Goal: Navigation & Orientation: Find specific page/section

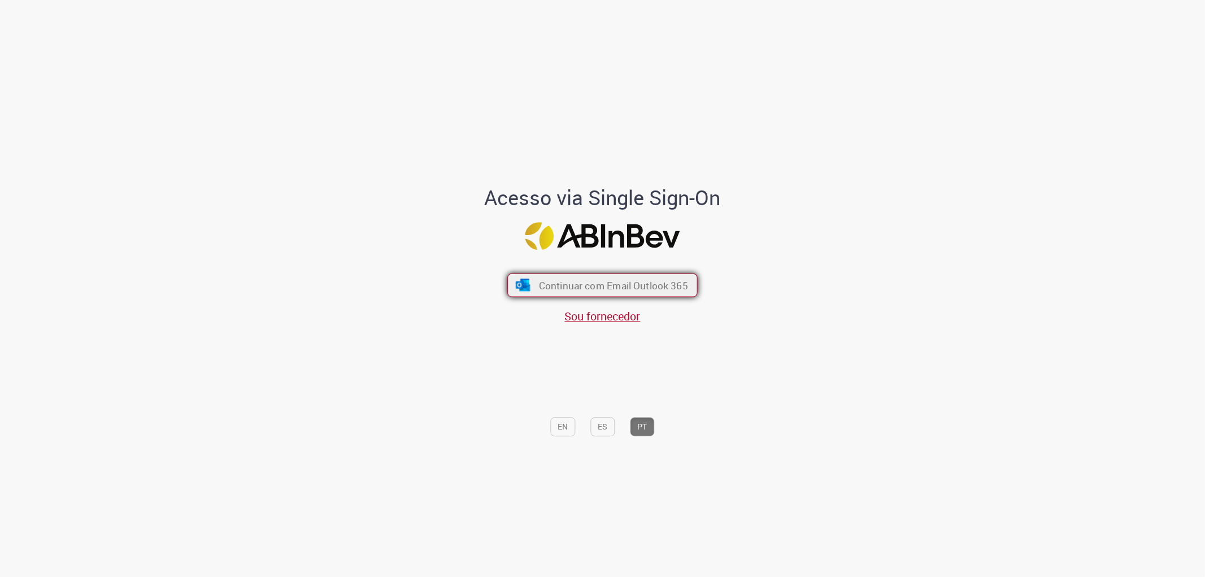
click at [545, 283] on span "Continuar com Email Outlook 365" at bounding box center [613, 285] width 149 height 13
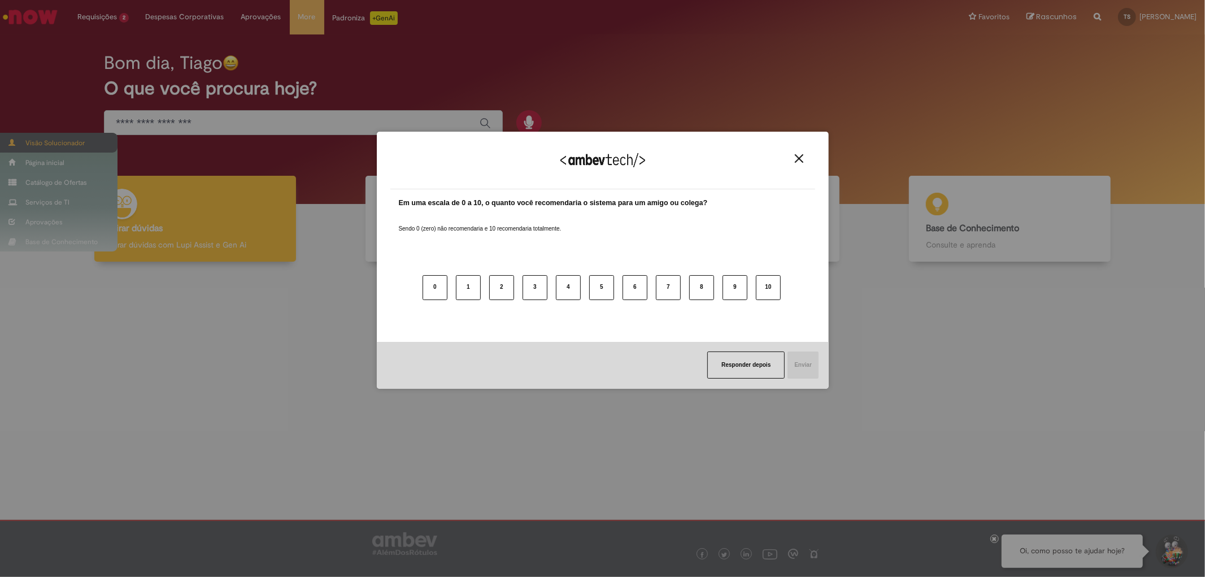
click at [36, 142] on div "Agradecemos seu feedback! Em uma escala de 0 a 10, o quanto você recomendaria o…" at bounding box center [602, 288] width 1205 height 577
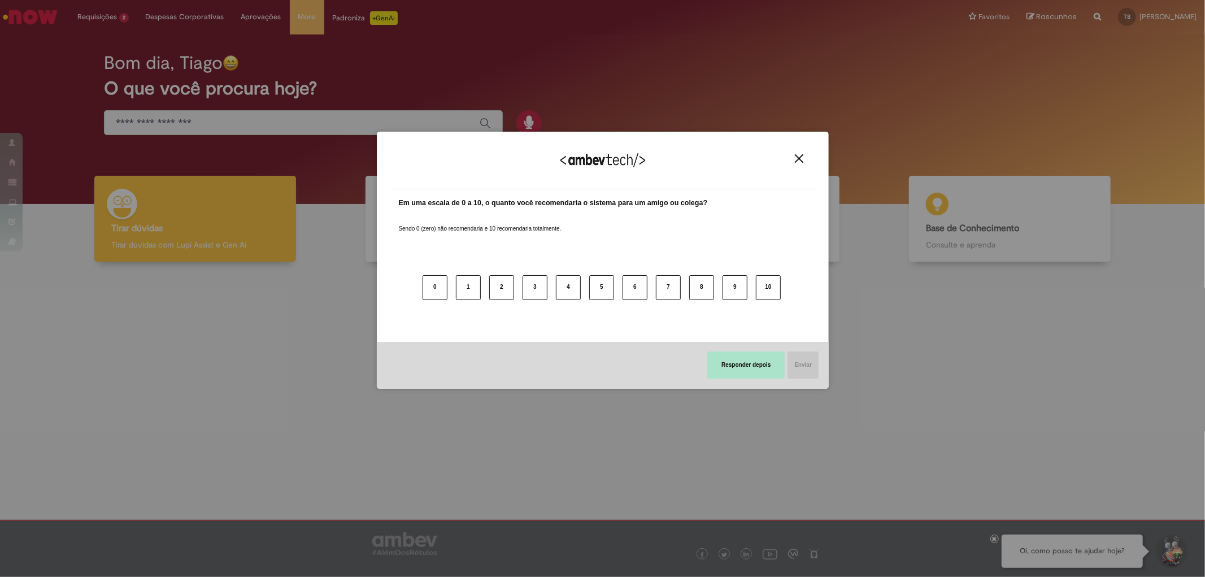
click at [748, 359] on button "Responder depois" at bounding box center [745, 364] width 77 height 27
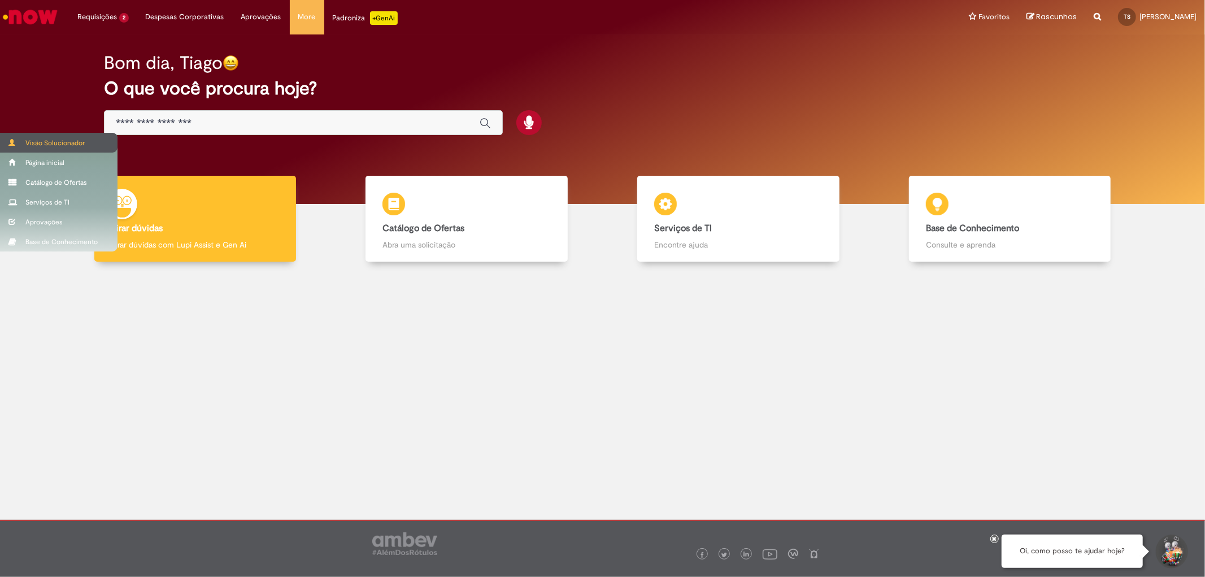
click at [27, 144] on div "Visão Solucionador" at bounding box center [59, 143] width 118 height 20
